Goal: Information Seeking & Learning: Learn about a topic

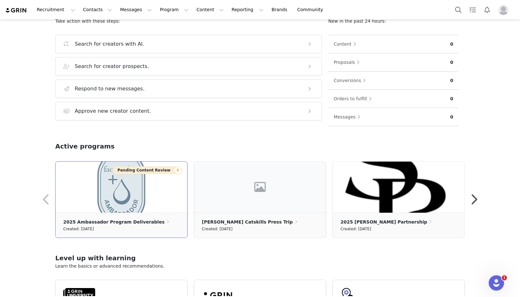
scroll to position [94, 0]
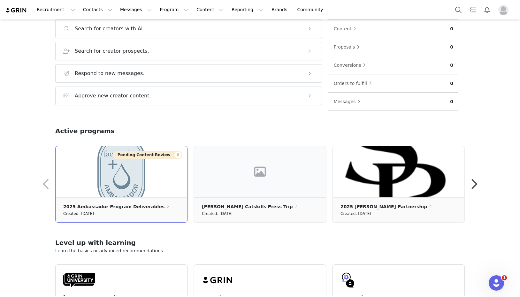
click at [121, 199] on ul "2025 Ambassador Program Deliverables Created: [DATE]" at bounding box center [122, 209] width 132 height 25
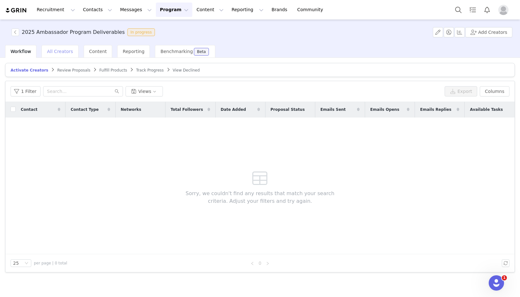
click at [67, 53] on span "All Creators" at bounding box center [60, 51] width 26 height 5
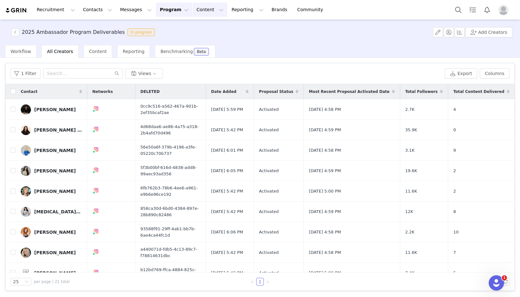
click at [200, 9] on button "Content Content" at bounding box center [210, 10] width 35 height 14
click at [200, 29] on p "Creator Content" at bounding box center [203, 28] width 36 height 7
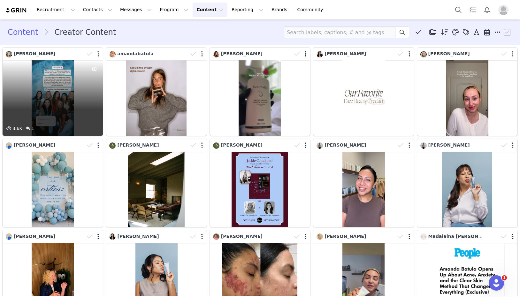
click at [85, 104] on div "3.6K 1" at bounding box center [53, 97] width 100 height 75
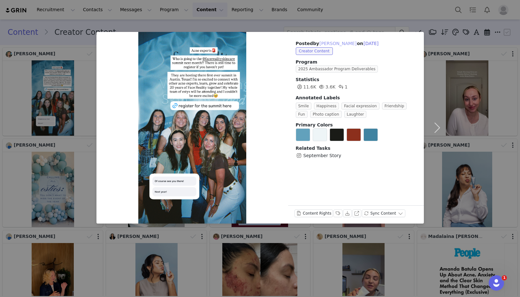
click at [338, 44] on button "[PERSON_NAME]" at bounding box center [338, 44] width 38 height 8
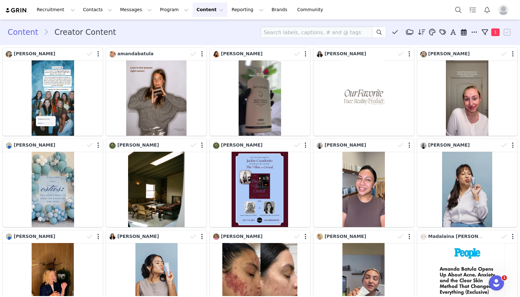
type input "[PERSON_NAME]"
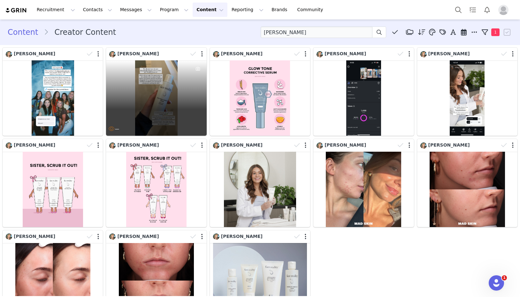
click at [196, 76] on div at bounding box center [197, 92] width 17 height 65
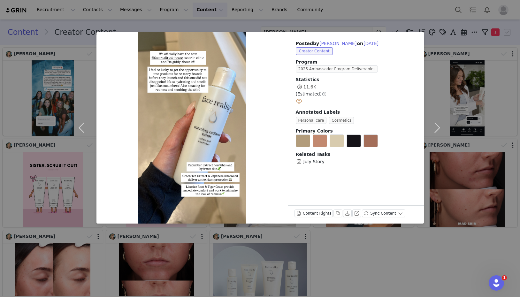
click at [382, 11] on div "Posted by [PERSON_NAME] on [DATE] Creator Content Program 2025 Ambassador Progr…" at bounding box center [260, 148] width 520 height 297
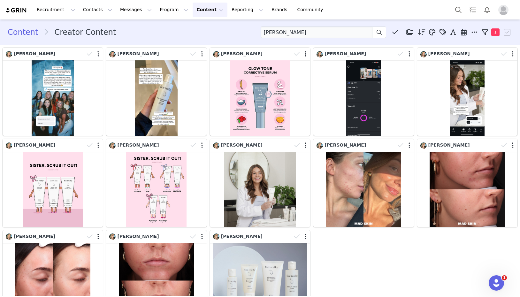
click at [26, 31] on link "Content" at bounding box center [26, 32] width 36 height 11
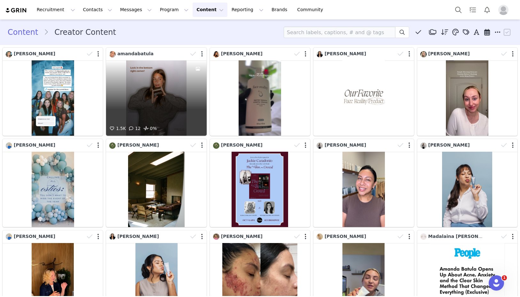
click at [132, 91] on div "1.5K 12 0%" at bounding box center [156, 97] width 100 height 75
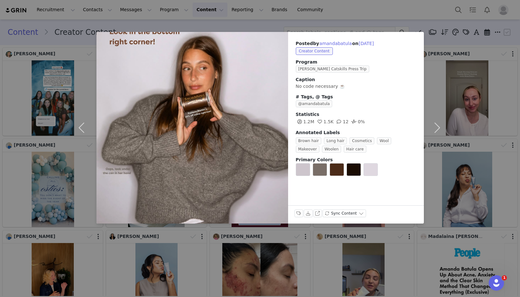
click at [424, 15] on div "Posted by [PERSON_NAME] on [DATE] Creator Content Program [PERSON_NAME] Catskil…" at bounding box center [260, 148] width 520 height 297
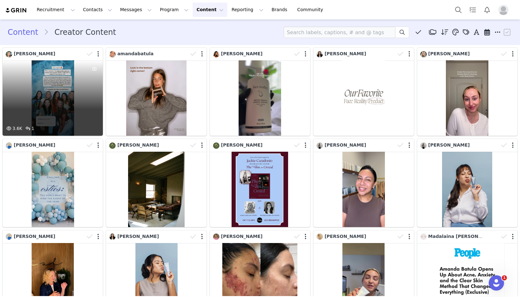
click at [87, 108] on div at bounding box center [94, 92] width 17 height 65
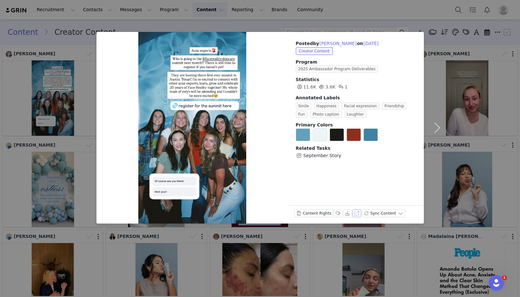
click at [355, 213] on button "View on Instagram" at bounding box center [356, 214] width 9 height 8
click at [393, 12] on div "Posted by [PERSON_NAME] on [DATE] Creator Content Program 2025 Ambassador Progr…" at bounding box center [260, 148] width 520 height 297
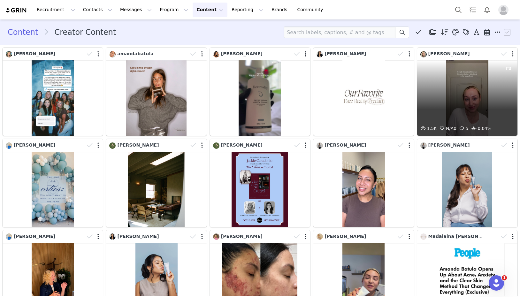
click at [467, 102] on div "1.5K N/A 0 5 0.04%" at bounding box center [467, 97] width 100 height 75
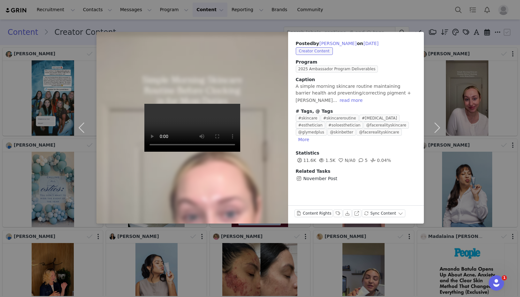
click at [197, 129] on video at bounding box center [192, 128] width 96 height 48
click at [374, 16] on div "Posted by [PERSON_NAME] on [DATE] Creator Content Program 2025 Ambassador Progr…" at bounding box center [260, 148] width 520 height 297
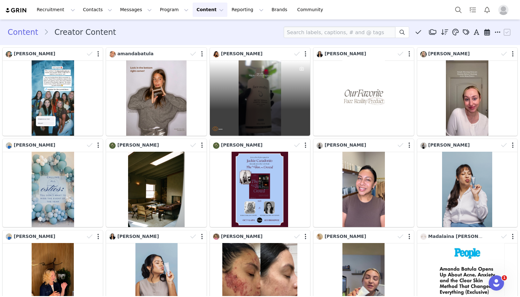
click at [267, 94] on div "—" at bounding box center [260, 97] width 100 height 75
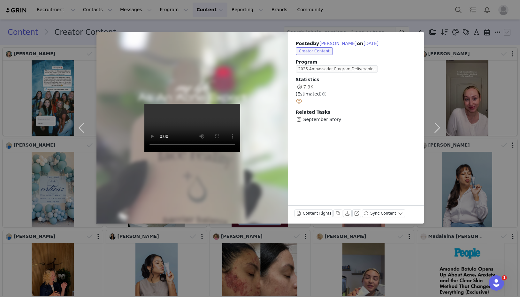
click at [192, 132] on video at bounding box center [192, 128] width 96 height 48
click at [375, 14] on div "Posted by [PERSON_NAME] on [DATE] Creator Content Program 2025 Ambassador Progr…" at bounding box center [260, 148] width 520 height 297
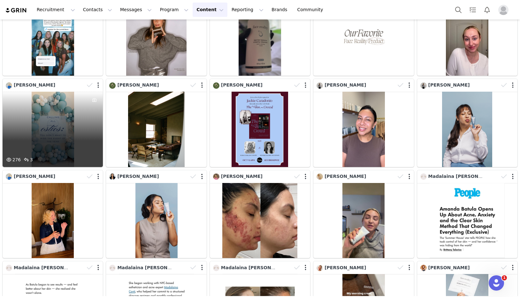
scroll to position [73, 0]
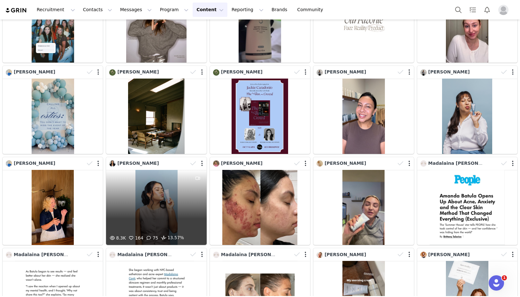
click at [138, 216] on div "8.3K 164 75 13.57%" at bounding box center [156, 207] width 100 height 75
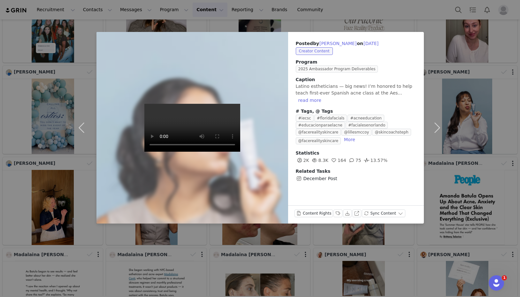
click at [406, 6] on div "Posted by [PERSON_NAME] on [DATE] Creator Content Program 2025 Ambassador Progr…" at bounding box center [260, 148] width 520 height 297
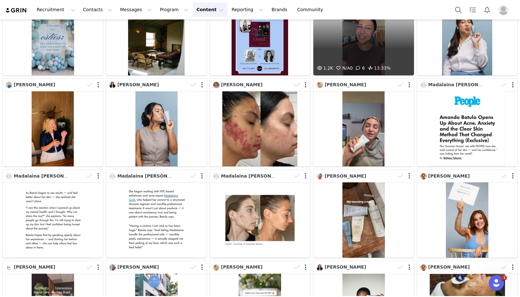
scroll to position [153, 0]
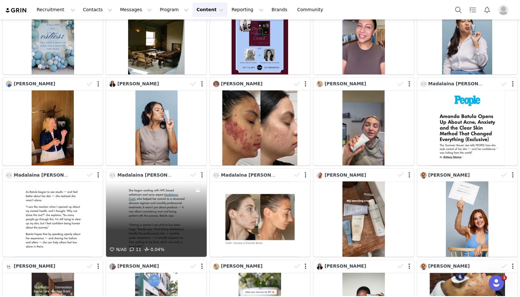
click at [165, 216] on div "N/A 0 11 0.04%" at bounding box center [156, 218] width 100 height 75
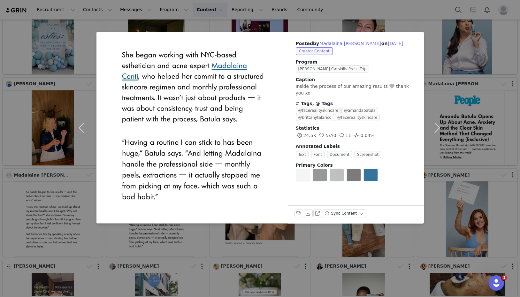
click at [347, 11] on div "Posted by [PERSON_NAME] on [DATE] Creator Content Program [PERSON_NAME] Catskil…" at bounding box center [260, 148] width 520 height 297
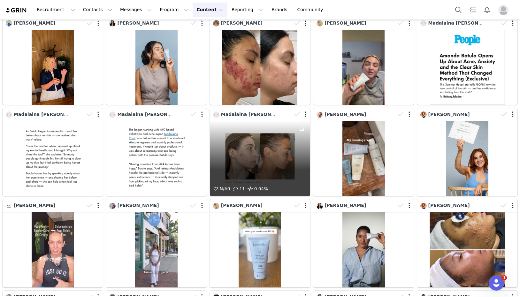
scroll to position [214, 0]
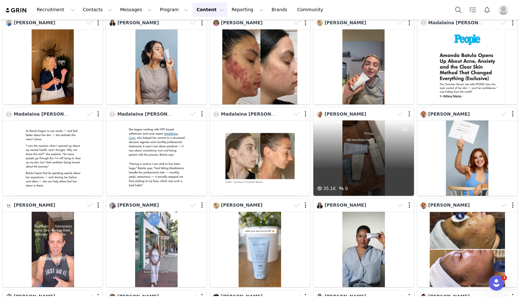
click at [341, 165] on div "35.1K 0" at bounding box center [363, 157] width 100 height 75
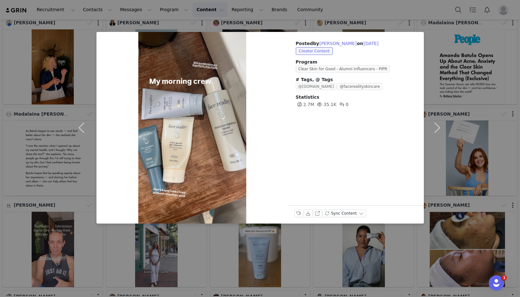
click at [329, 87] on span "@[DOMAIN_NAME]" at bounding box center [316, 86] width 41 height 7
type input "@[DOMAIN_NAME]"
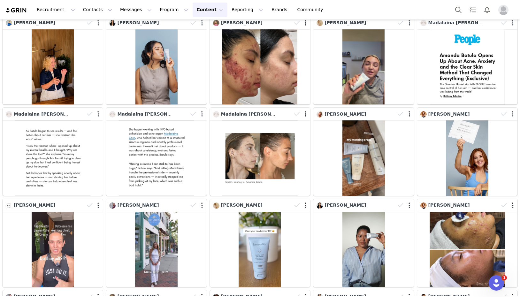
scroll to position [0, 0]
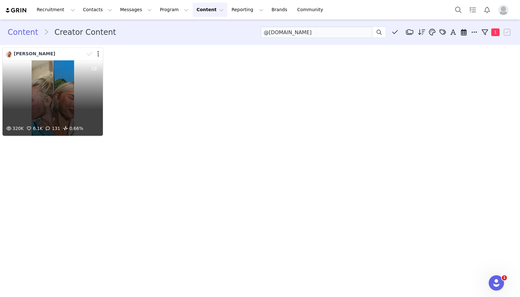
click at [67, 102] on div "320K 6.1K 131 0.66%" at bounding box center [53, 97] width 100 height 75
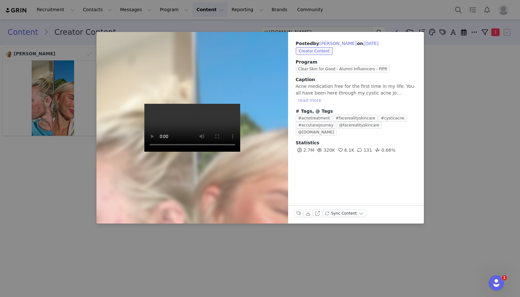
click at [324, 96] on button "read more" at bounding box center [310, 100] width 28 height 8
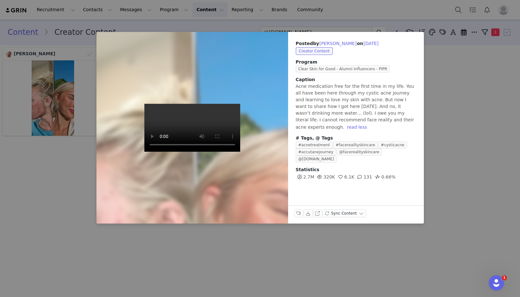
click at [198, 125] on video at bounding box center [192, 128] width 96 height 48
click at [246, 228] on div "Posted by [PERSON_NAME] on [DATE] Creator Content Program Clear Skin for Good -…" at bounding box center [260, 148] width 520 height 297
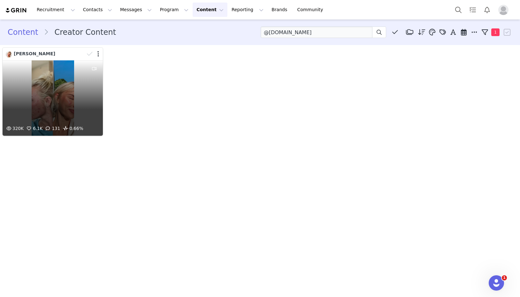
click at [69, 103] on div "320K 6.1K 131 0.66%" at bounding box center [53, 97] width 100 height 75
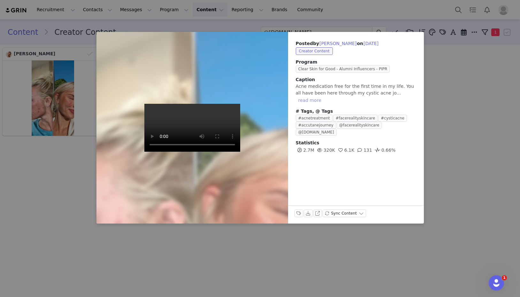
click at [324, 96] on button "read more" at bounding box center [310, 100] width 28 height 8
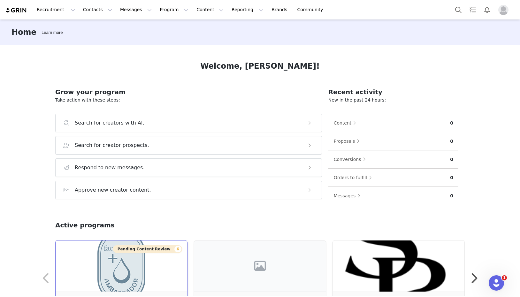
click at [130, 261] on img at bounding box center [122, 266] width 132 height 51
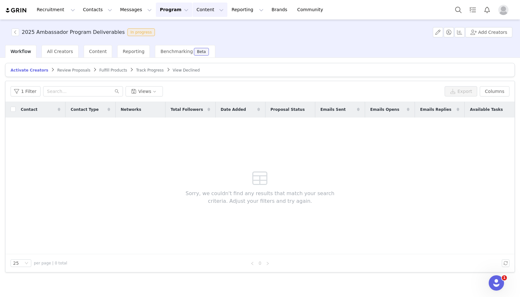
click at [193, 14] on button "Content Content" at bounding box center [210, 10] width 35 height 14
click at [192, 27] on p "Creator Content" at bounding box center [203, 28] width 36 height 7
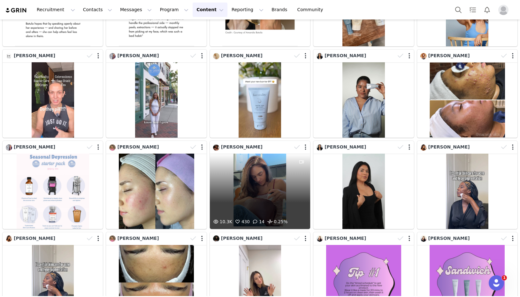
scroll to position [384, 0]
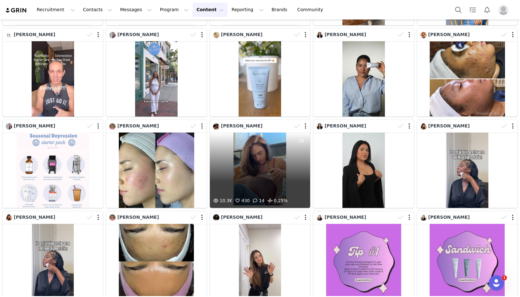
click at [260, 180] on div "10.3K 430 14 0.25%" at bounding box center [260, 170] width 100 height 75
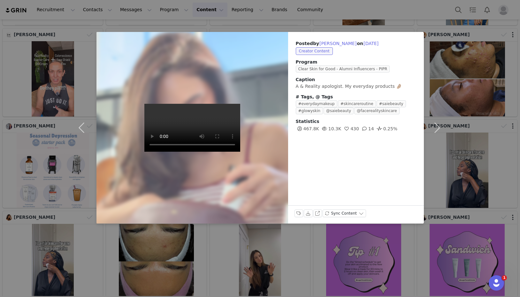
click at [216, 128] on video at bounding box center [192, 128] width 96 height 48
click at [197, 128] on video at bounding box center [192, 128] width 96 height 48
click at [318, 212] on button "View on TikTok" at bounding box center [317, 214] width 9 height 8
click at [478, 30] on div "Posted by Anastasia Souris on Sep 8, 2025 Creator Content Program Clear Skin fo…" at bounding box center [260, 148] width 520 height 297
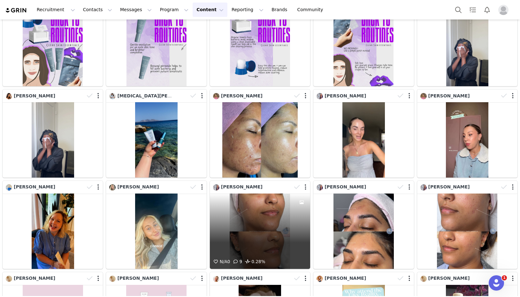
scroll to position [1059, 0]
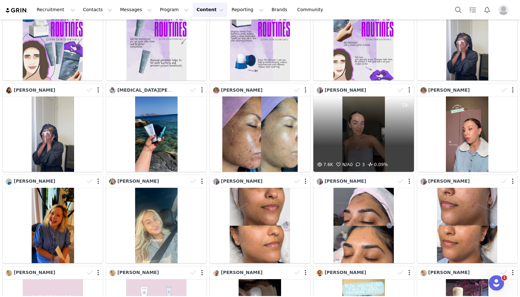
click at [344, 157] on div "7.6K N/A 0 3 0.09%" at bounding box center [363, 133] width 100 height 75
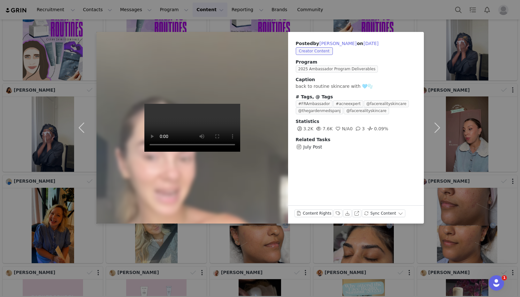
click at [193, 130] on video at bounding box center [192, 128] width 96 height 48
click at [457, 41] on div "Posted by Dana D'Amico on Aug 29, 2025 Creator Content Program 2025 Ambassador …" at bounding box center [260, 148] width 520 height 297
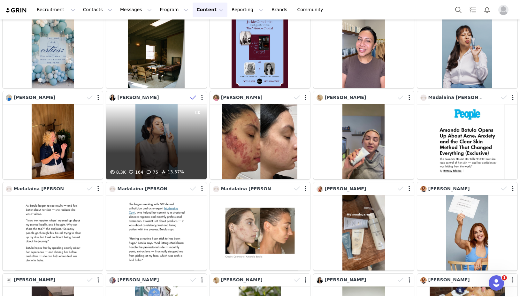
scroll to position [142, 0]
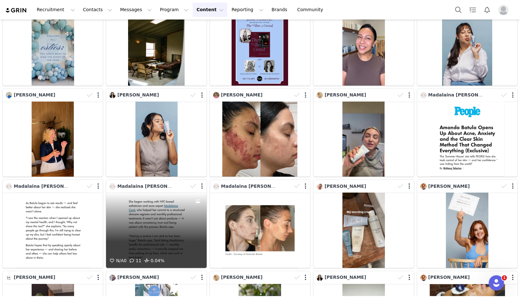
click at [167, 234] on div "N/A 0 11 0.04%" at bounding box center [156, 230] width 100 height 75
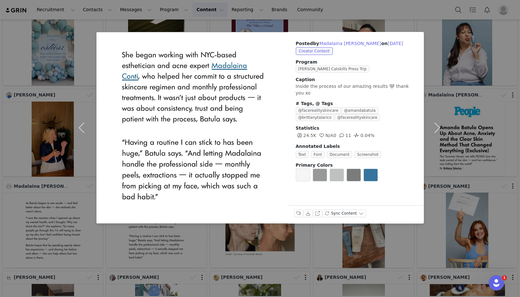
click at [457, 28] on div "Posted by [PERSON_NAME] on [DATE] Creator Content Program [PERSON_NAME] Catskil…" at bounding box center [260, 148] width 520 height 297
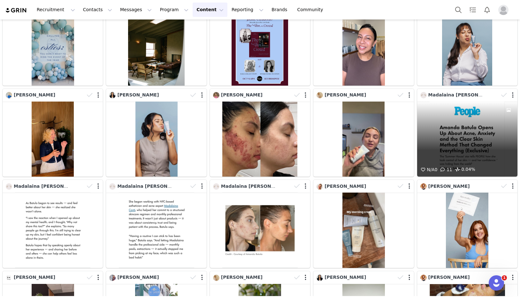
click at [454, 135] on div "N/A 0 11 0.04%" at bounding box center [467, 139] width 100 height 75
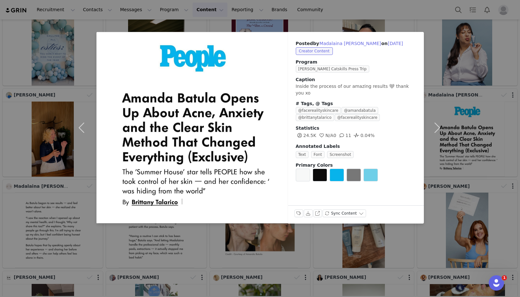
click at [457, 93] on div "Posted by Madalaina Conti on Sep 23, 2025 Creator Content Program Amanda B Cats…" at bounding box center [260, 148] width 520 height 297
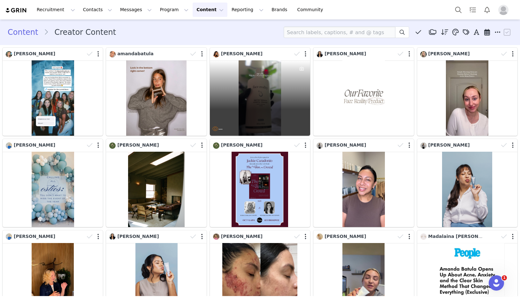
scroll to position [0, 0]
